Goal: Task Accomplishment & Management: Manage account settings

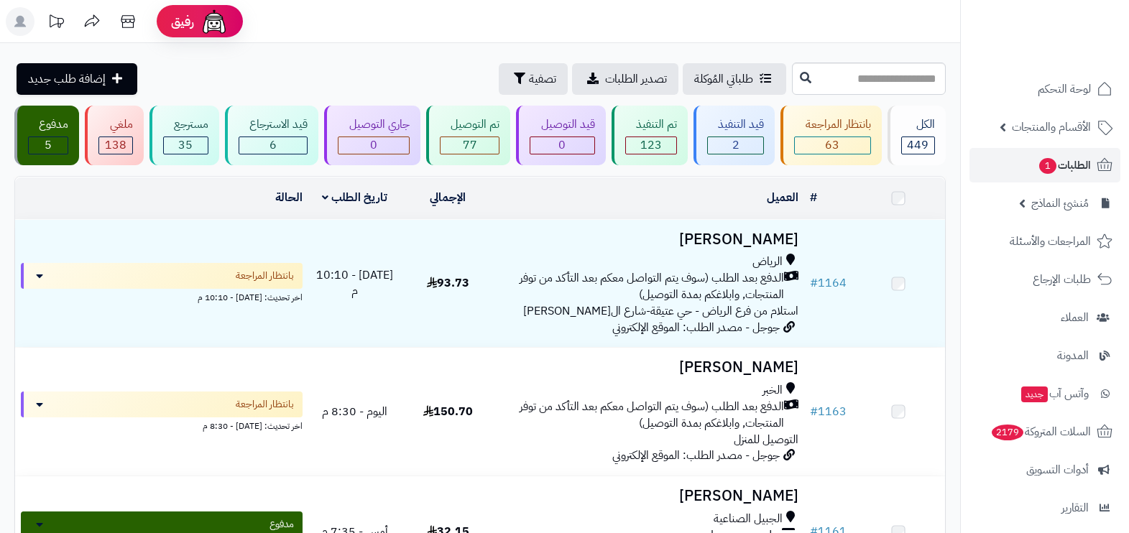
scroll to position [89, 0]
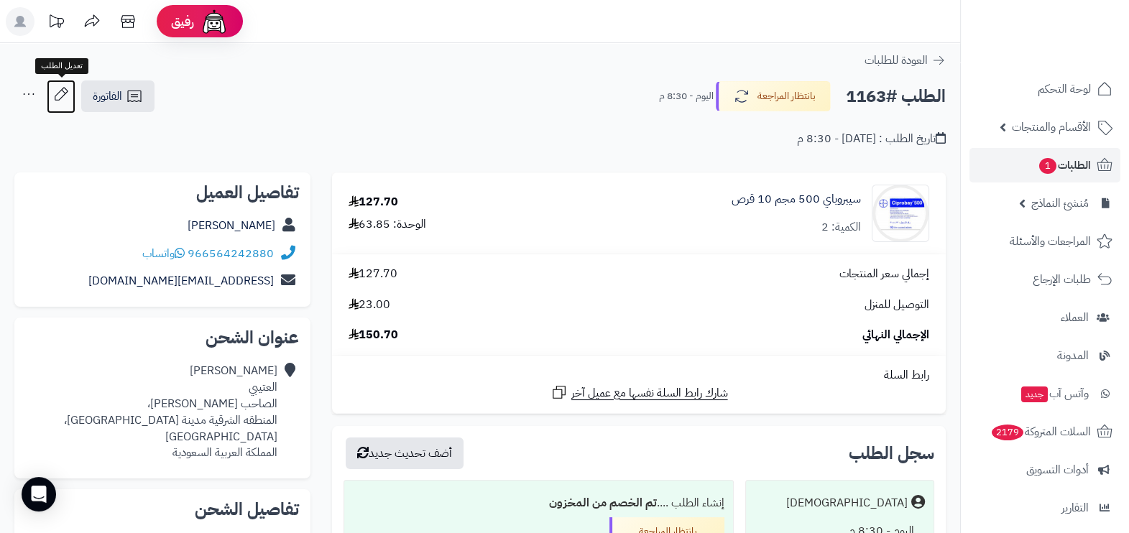
click at [63, 85] on icon at bounding box center [61, 94] width 29 height 29
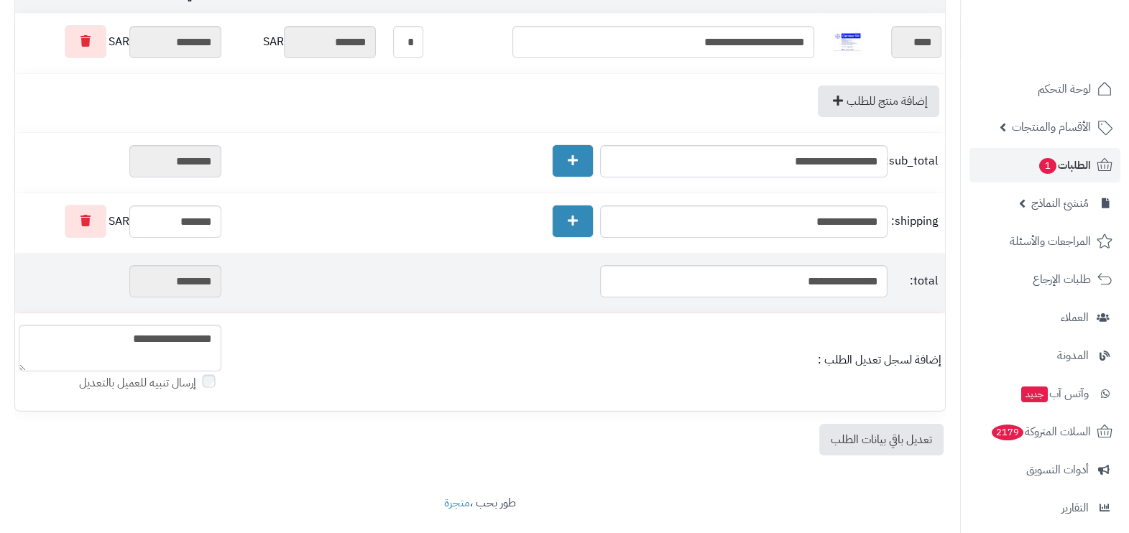
scroll to position [210, 0]
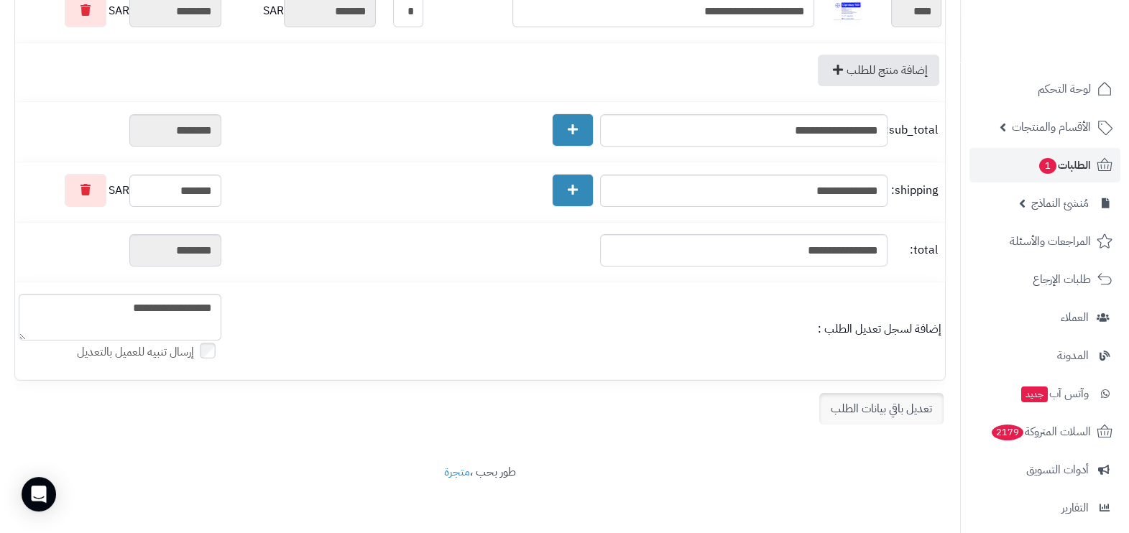
click at [862, 412] on link "تعديل باقي بيانات الطلب" at bounding box center [881, 409] width 124 height 32
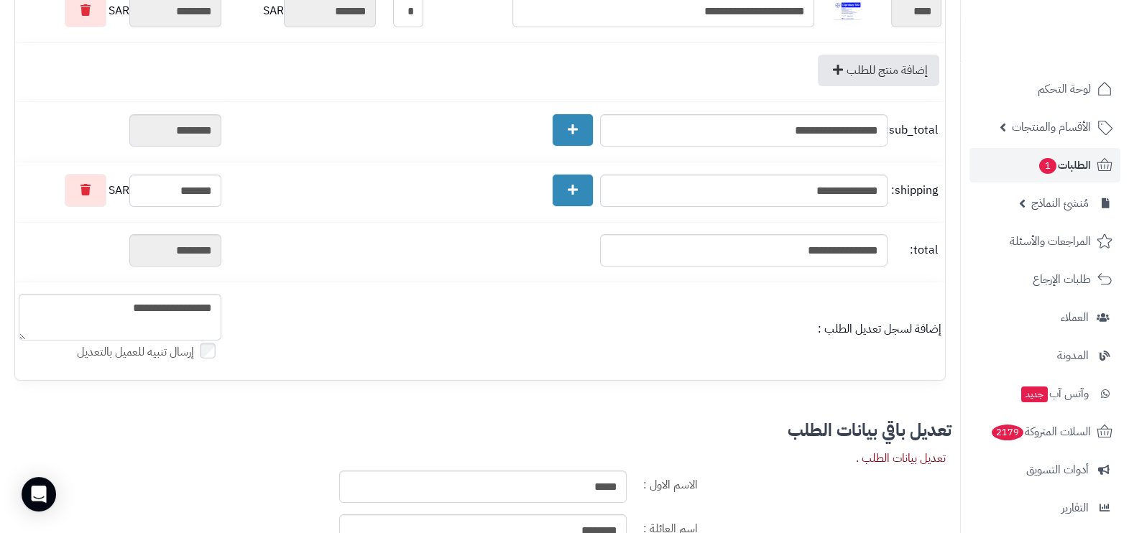
scroll to position [569, 0]
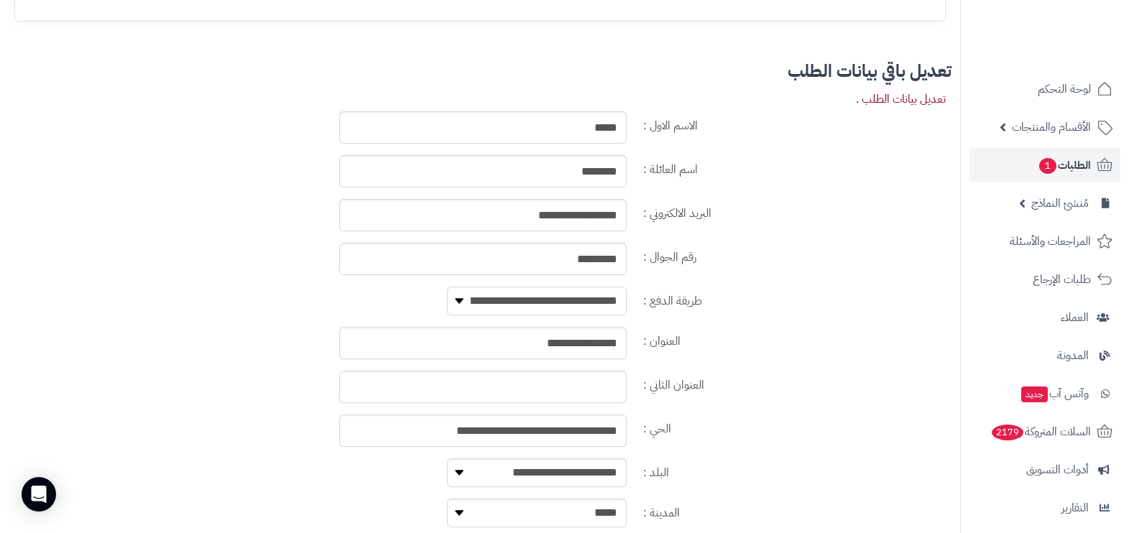
click at [545, 287] on select "**********" at bounding box center [537, 301] width 180 height 29
select select "**********"
click at [447, 287] on select "**********" at bounding box center [537, 301] width 180 height 29
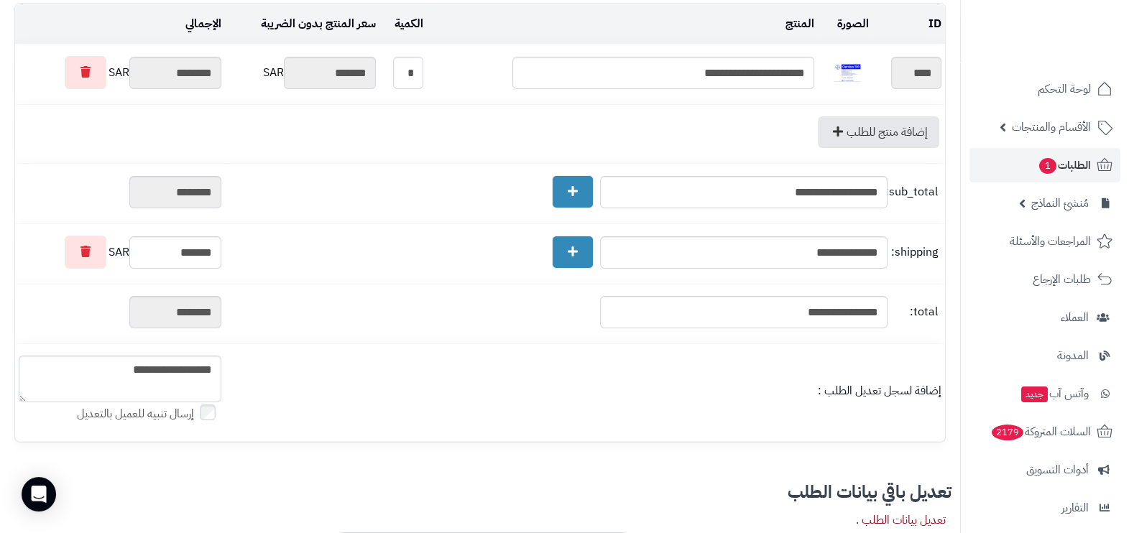
scroll to position [30, 0]
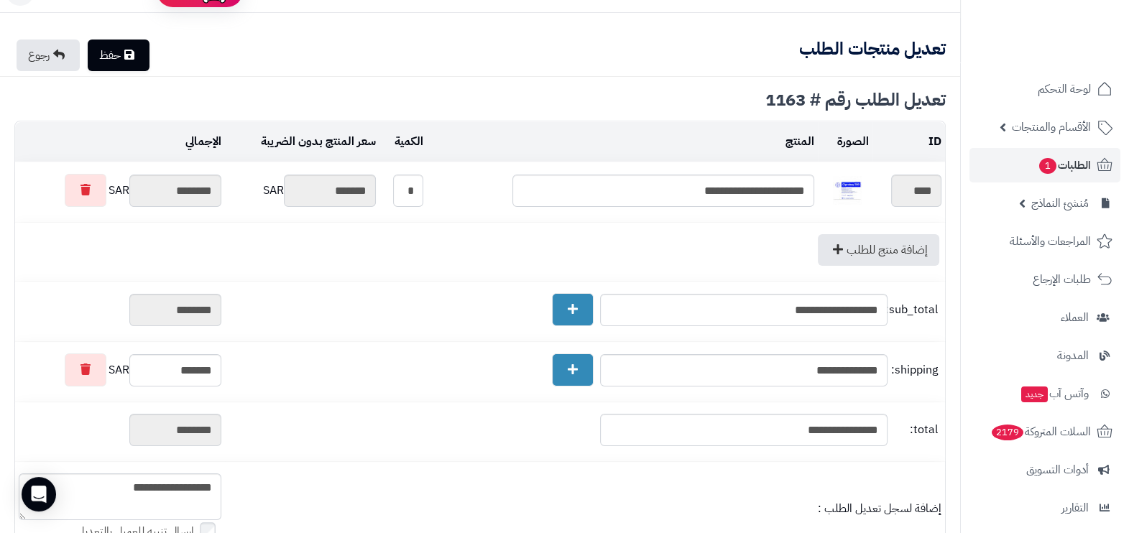
click at [122, 70] on link "حفظ" at bounding box center [119, 56] width 62 height 32
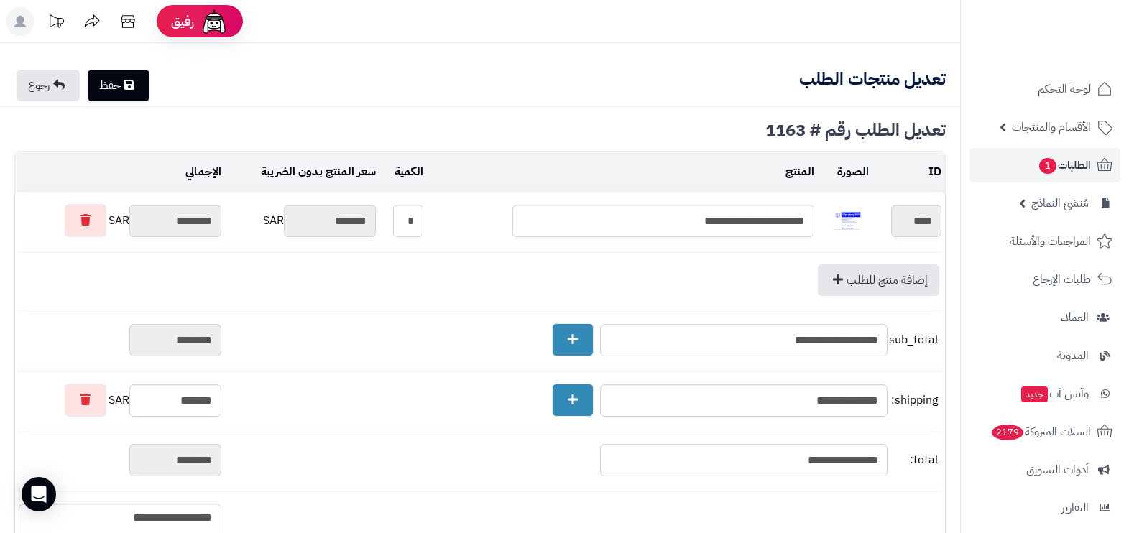
scroll to position [30, 0]
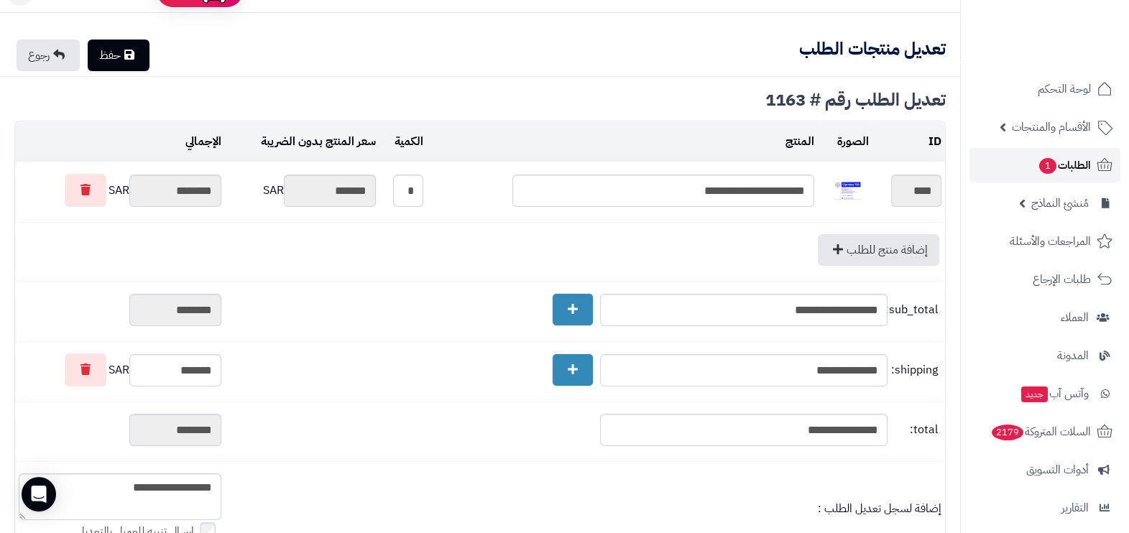
click at [1084, 162] on span "الطلبات 1" at bounding box center [1064, 165] width 53 height 20
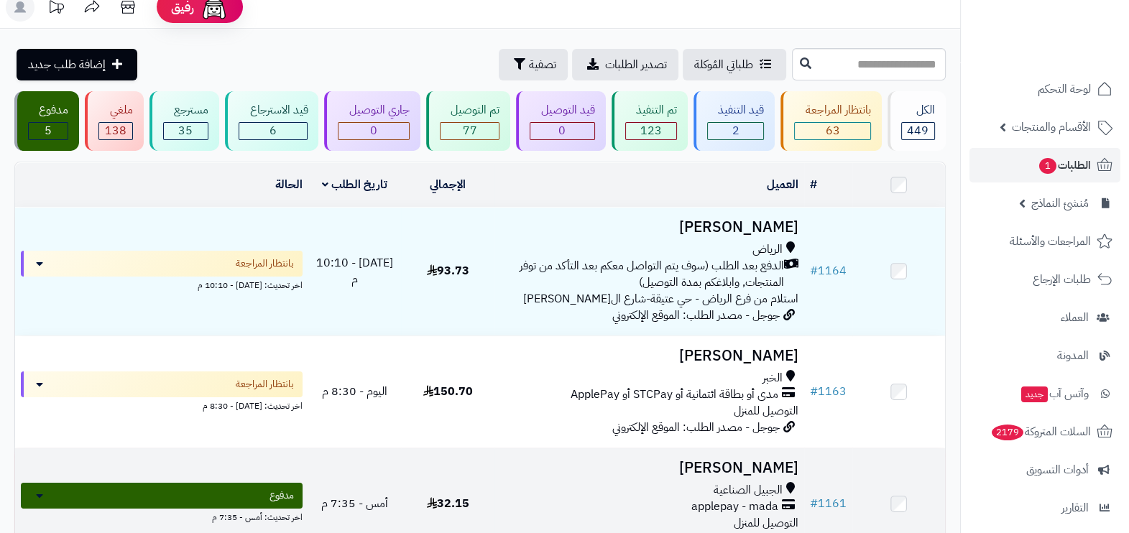
scroll to position [269, 0]
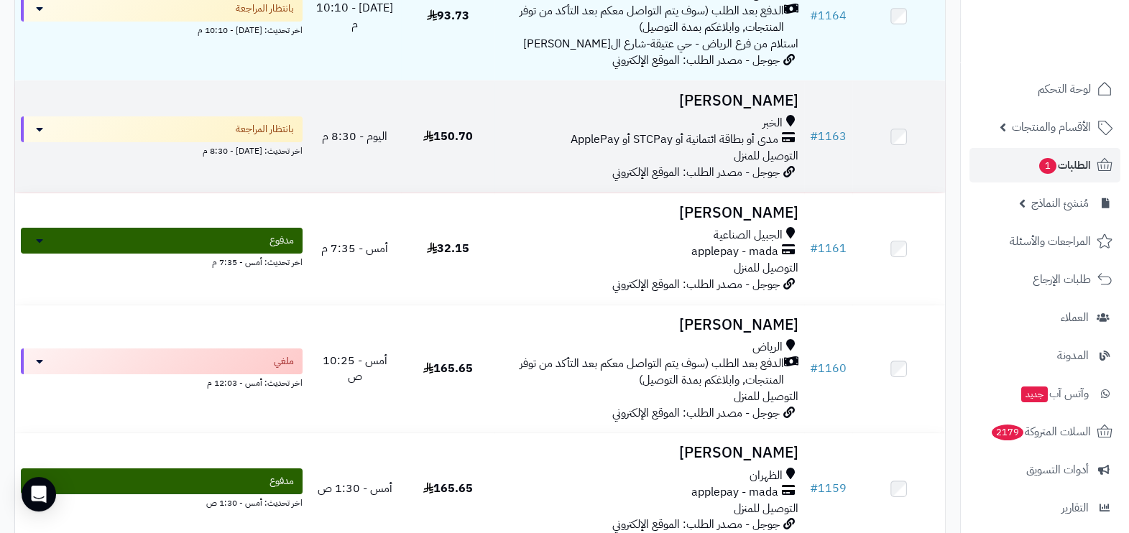
click at [650, 132] on div "الخبر" at bounding box center [649, 123] width 298 height 17
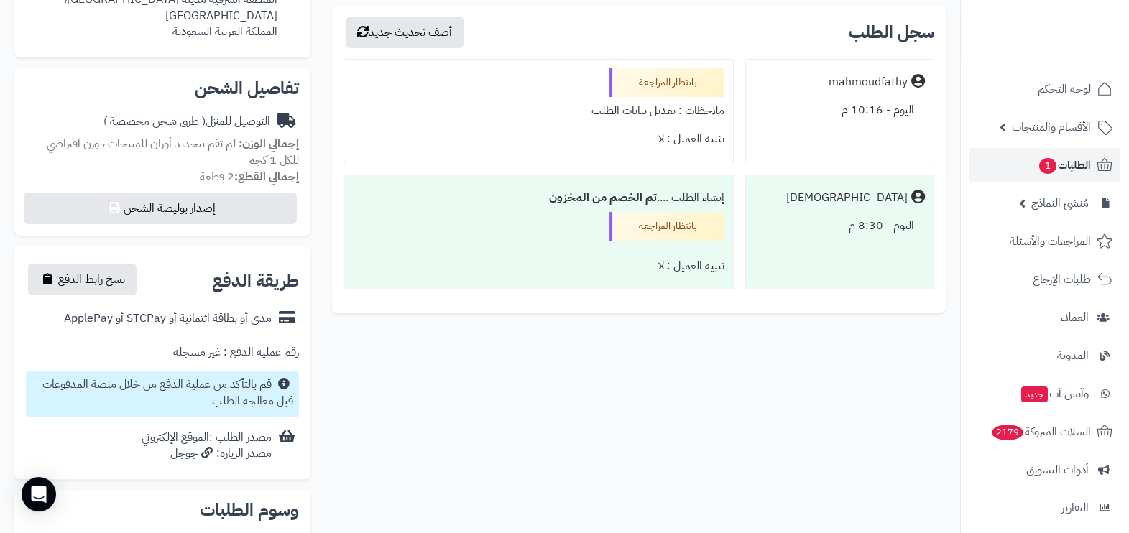
scroll to position [449, 0]
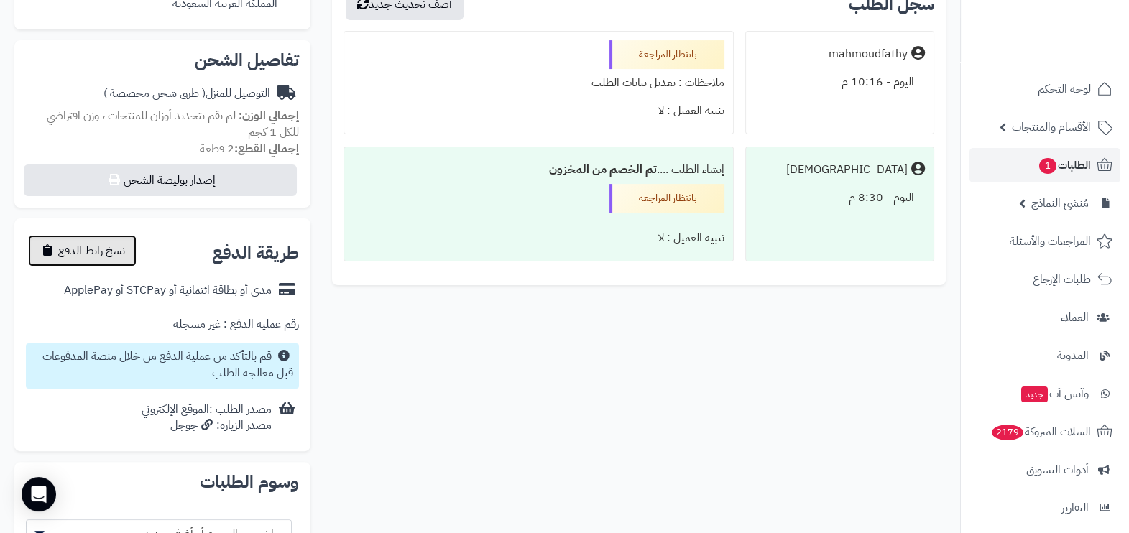
click at [104, 242] on span "نسخ رابط الدفع" at bounding box center [91, 250] width 67 height 17
click at [96, 242] on span "تم النسخ" at bounding box center [77, 250] width 39 height 17
click at [79, 242] on span "تم النسخ" at bounding box center [77, 250] width 39 height 17
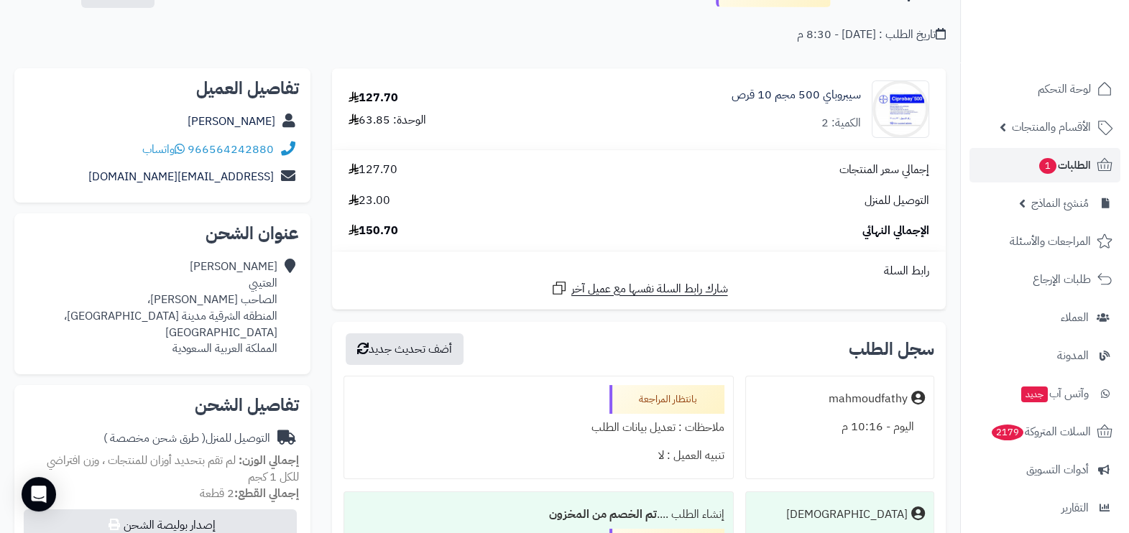
scroll to position [0, 0]
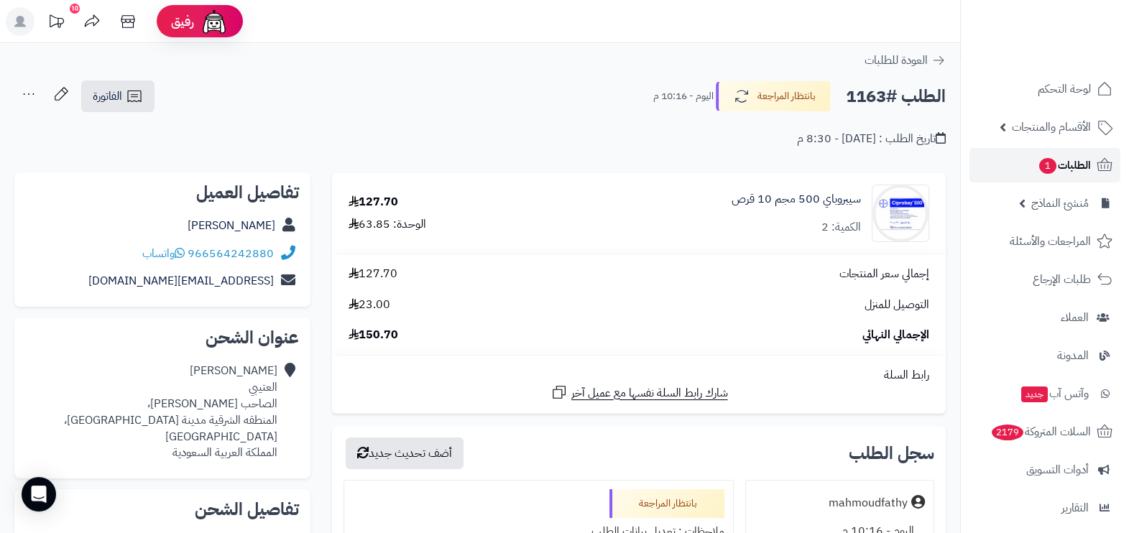
click at [1058, 166] on span "الطلبات 1" at bounding box center [1064, 165] width 53 height 20
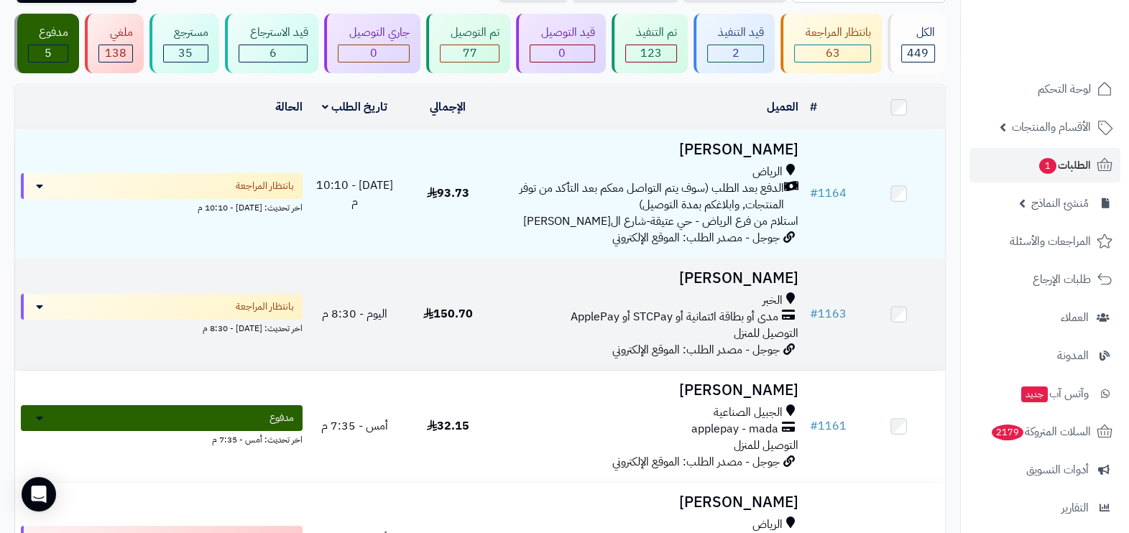
scroll to position [89, 0]
